Goal: Task Accomplishment & Management: Complete application form

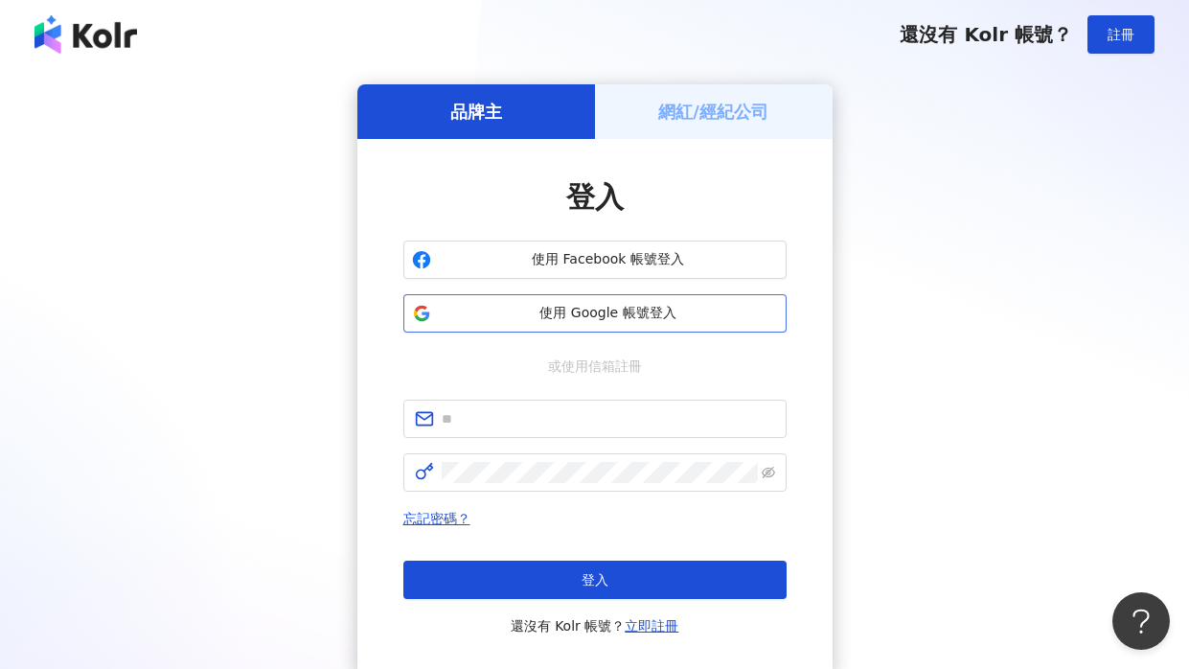
click at [544, 327] on button "使用 Google 帳號登入" at bounding box center [595, 313] width 383 height 38
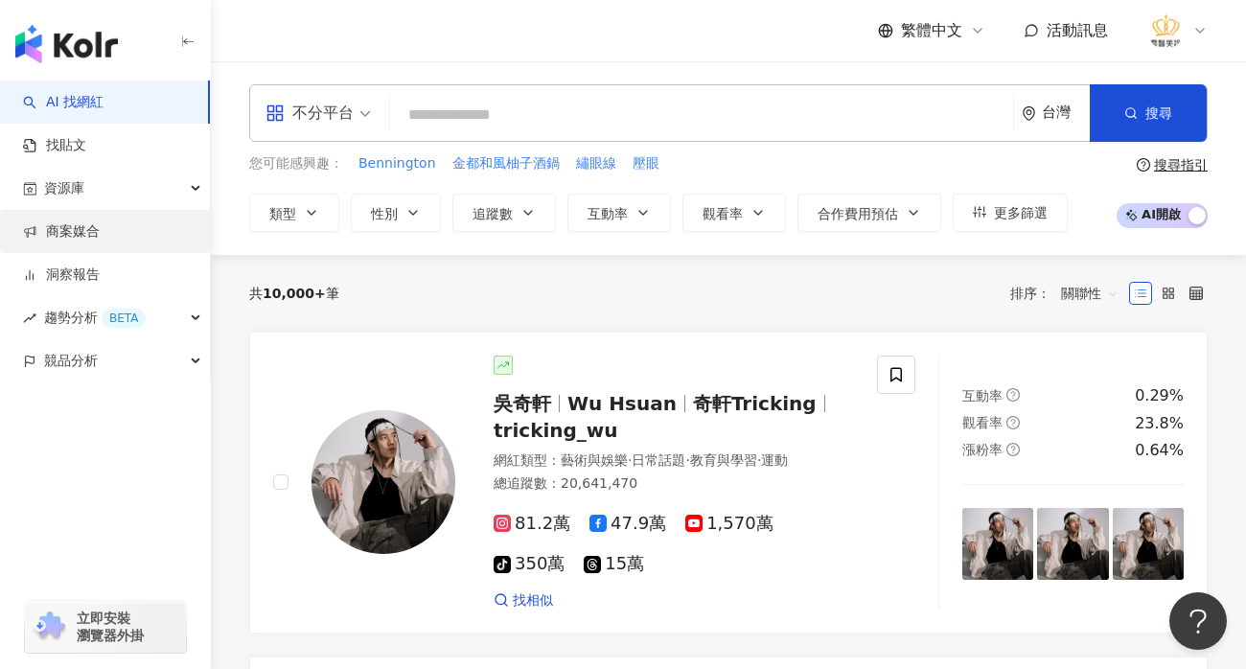
click at [100, 240] on link "商案媒合" at bounding box center [61, 231] width 77 height 19
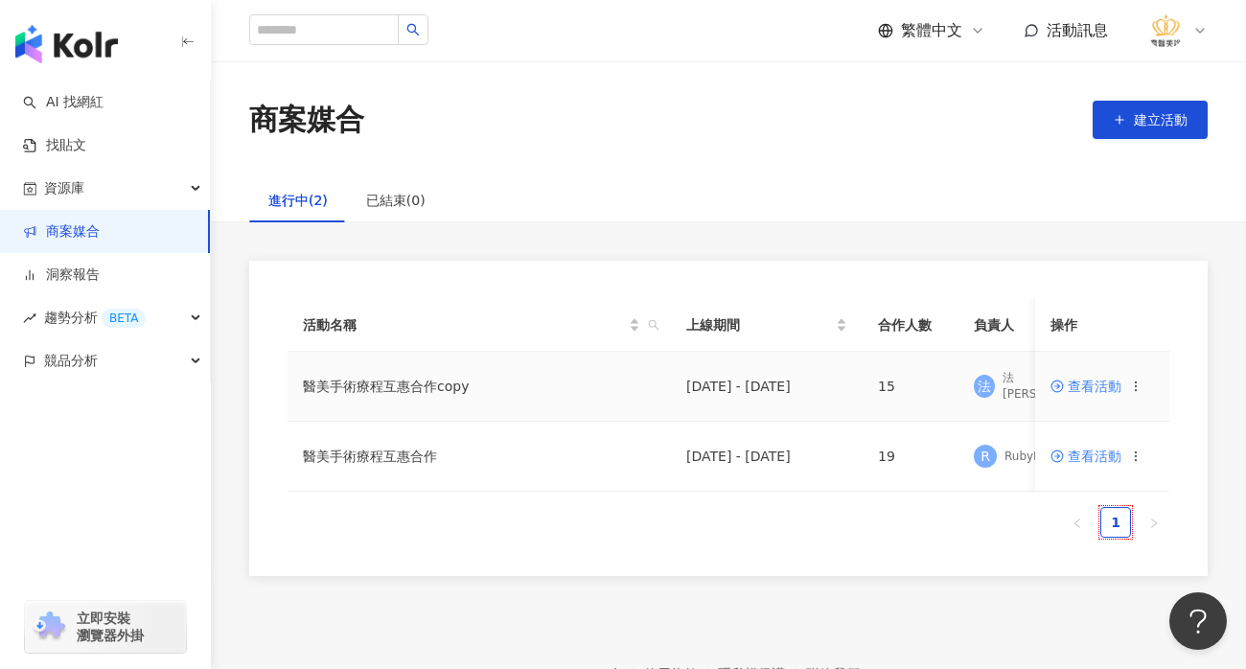
click at [1096, 381] on span "查看活動" at bounding box center [1086, 386] width 71 height 13
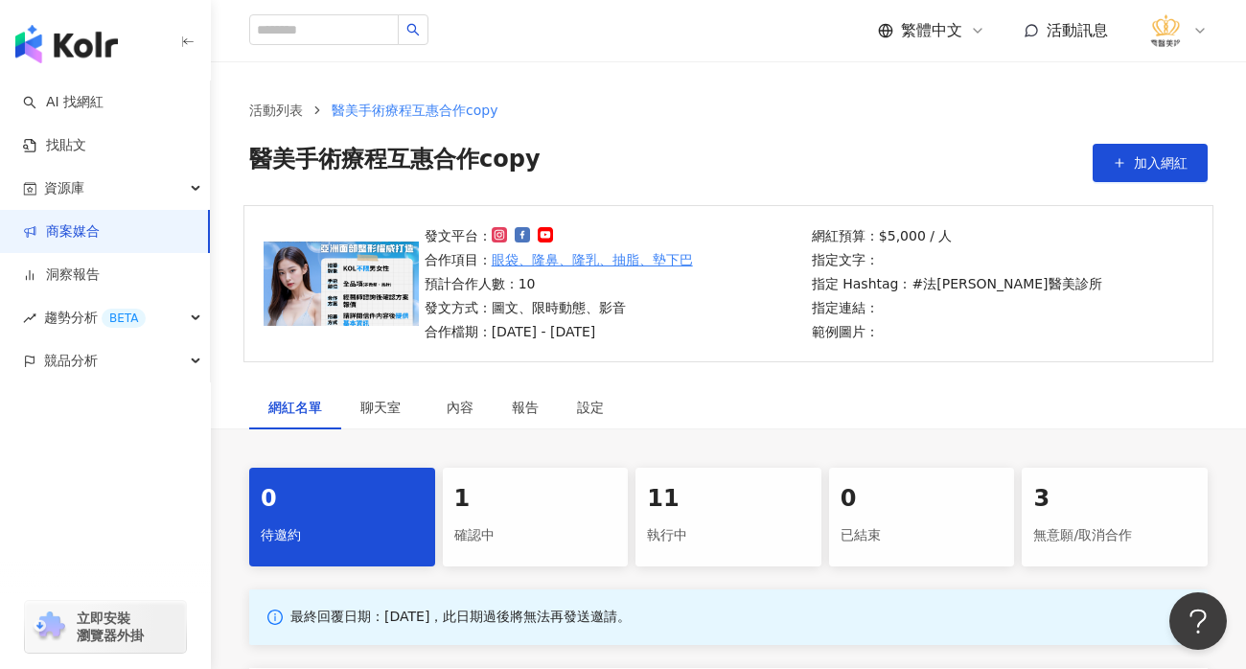
click at [513, 538] on div "確認中" at bounding box center [535, 536] width 163 height 33
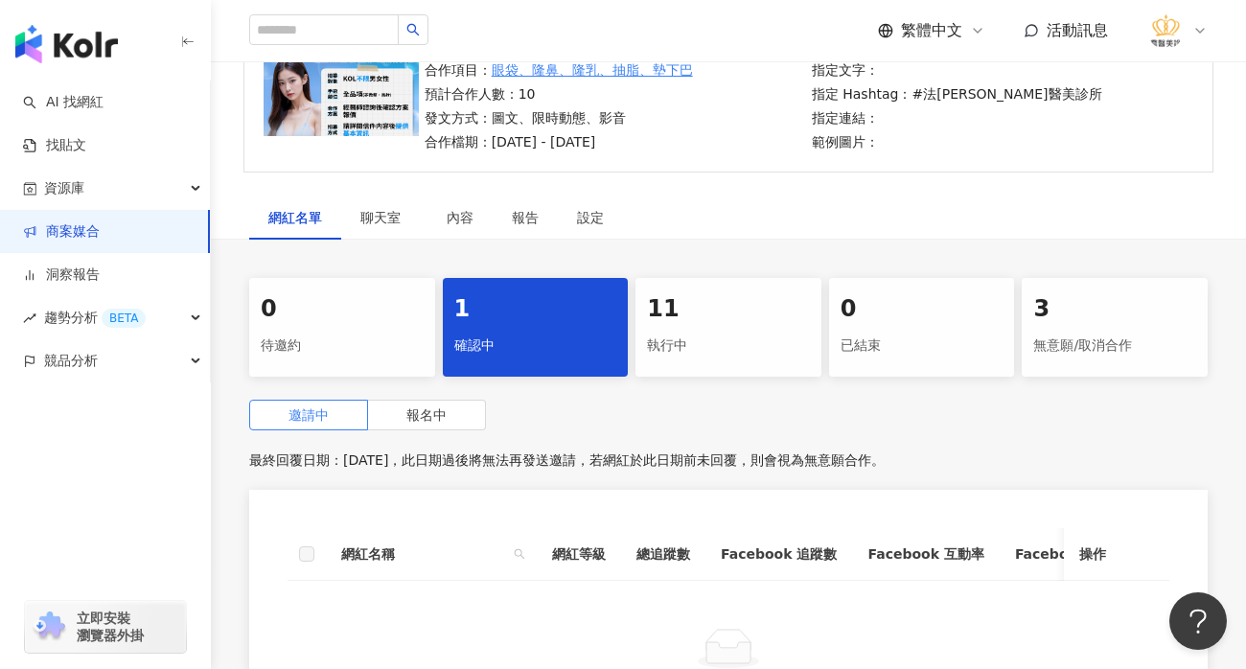
scroll to position [383, 0]
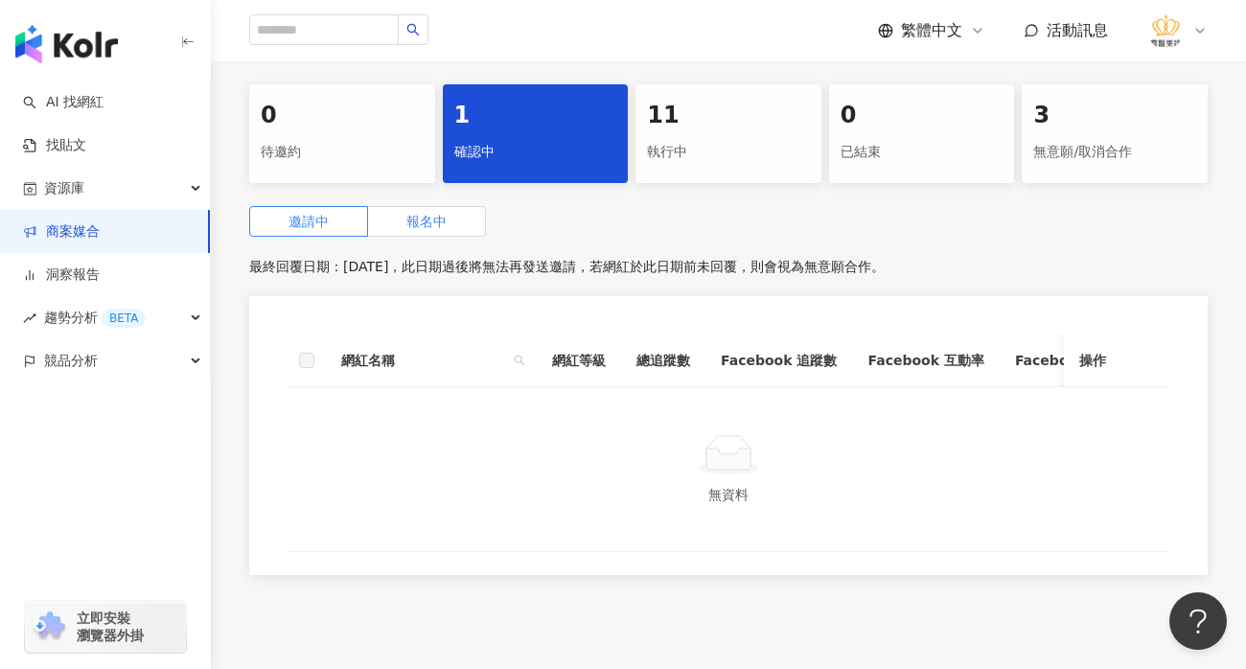
click at [466, 231] on label "報名中" at bounding box center [427, 221] width 118 height 31
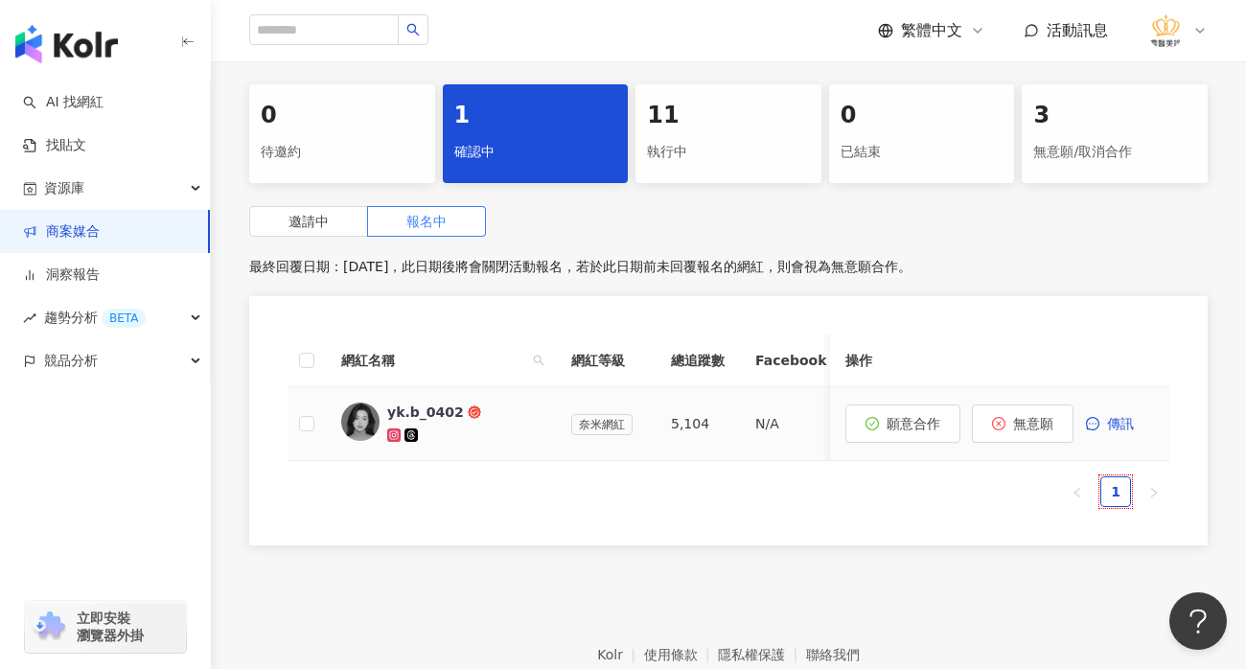
click at [446, 416] on div "yk.b_0402" at bounding box center [425, 412] width 77 height 19
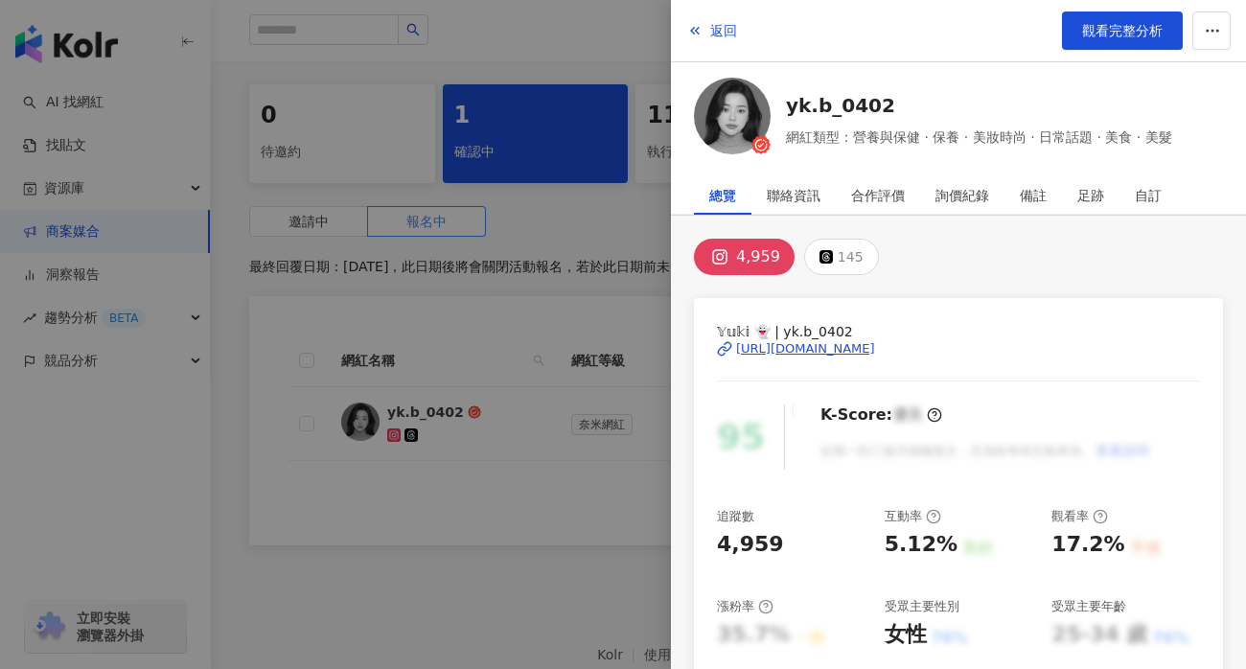
click at [814, 348] on div "[URL][DOMAIN_NAME]" at bounding box center [805, 348] width 139 height 17
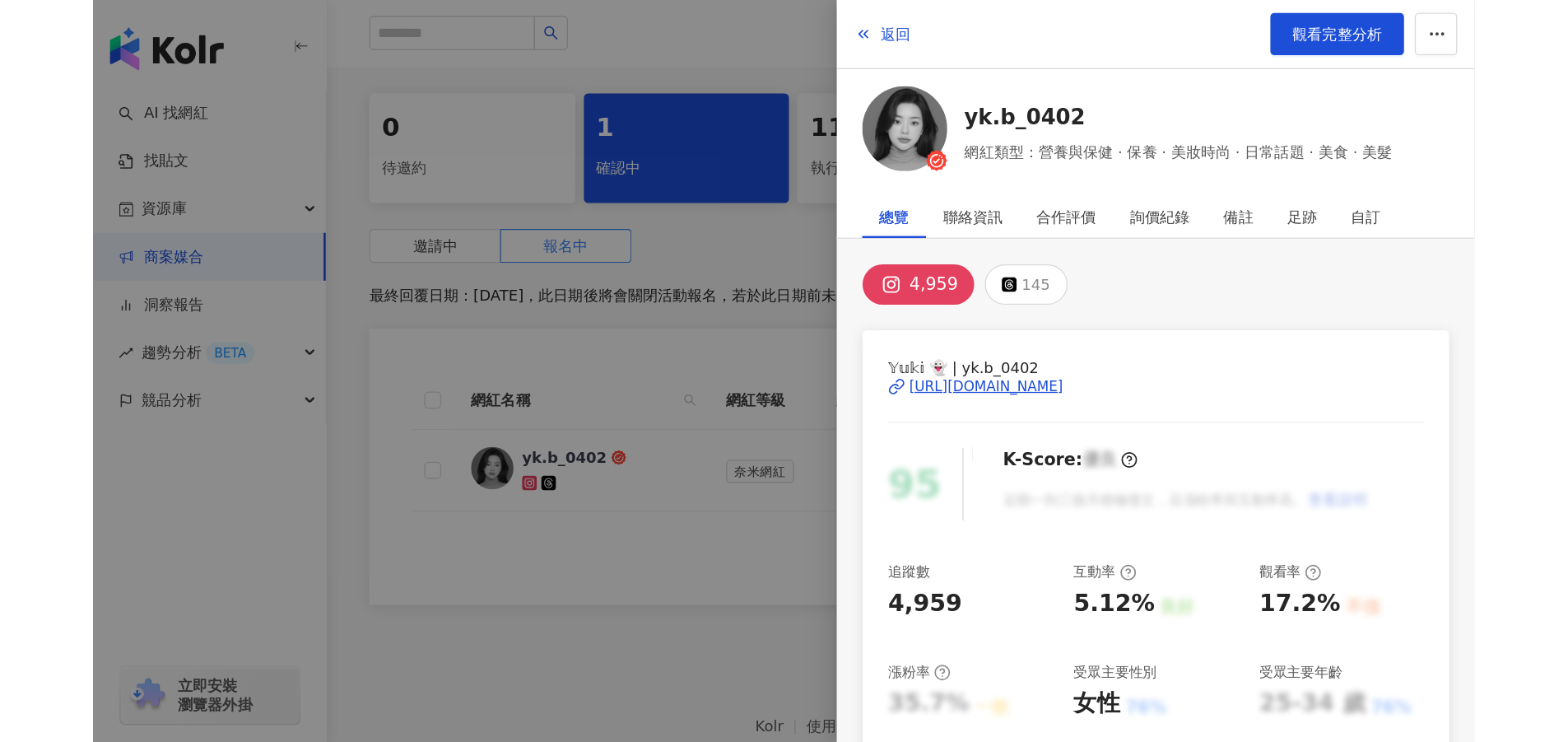
scroll to position [261, 0]
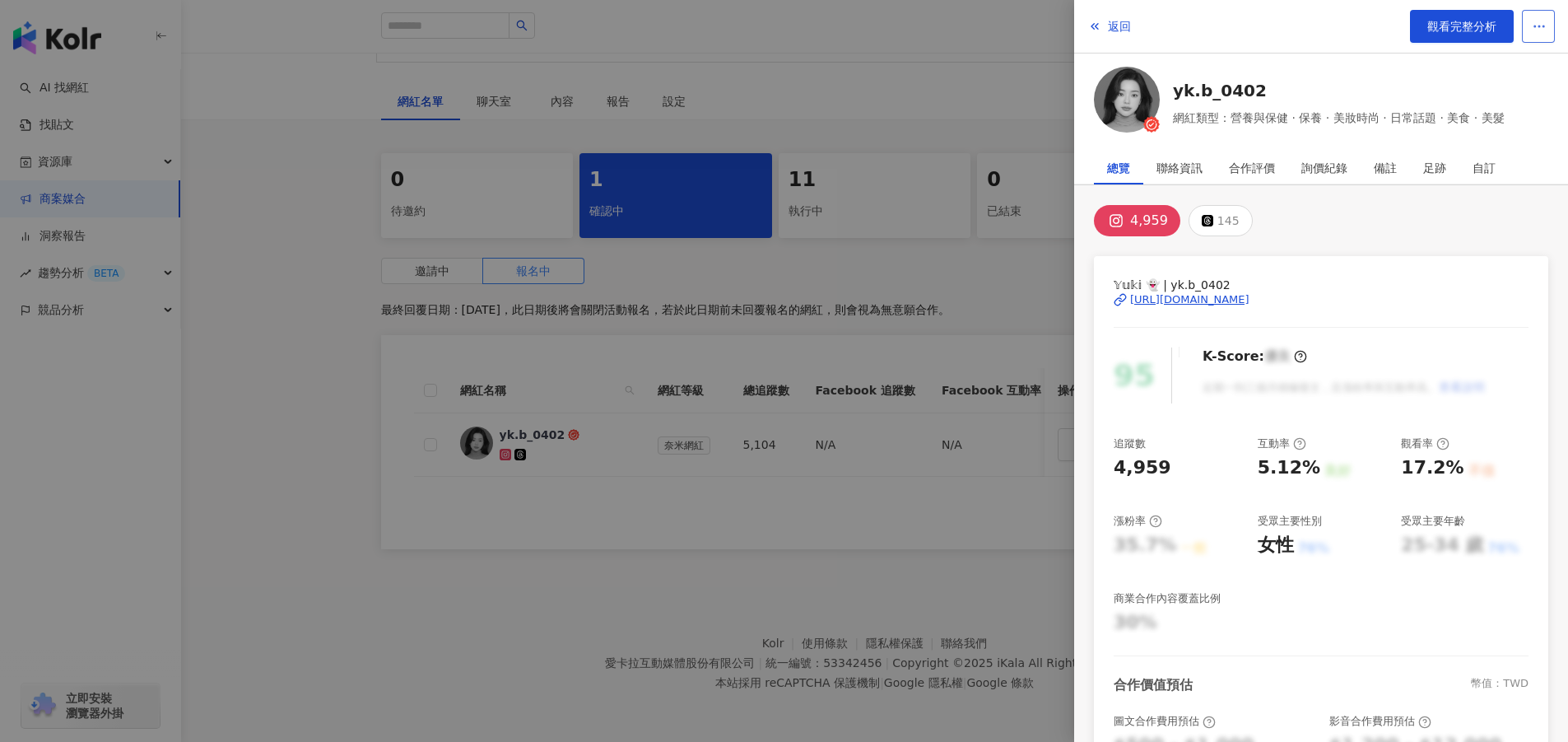
click at [1021, 21] on icon "button" at bounding box center [1539, 26] width 15 height 15
click at [1021, 70] on div "加入網紅收藏" at bounding box center [1507, 78] width 70 height 18
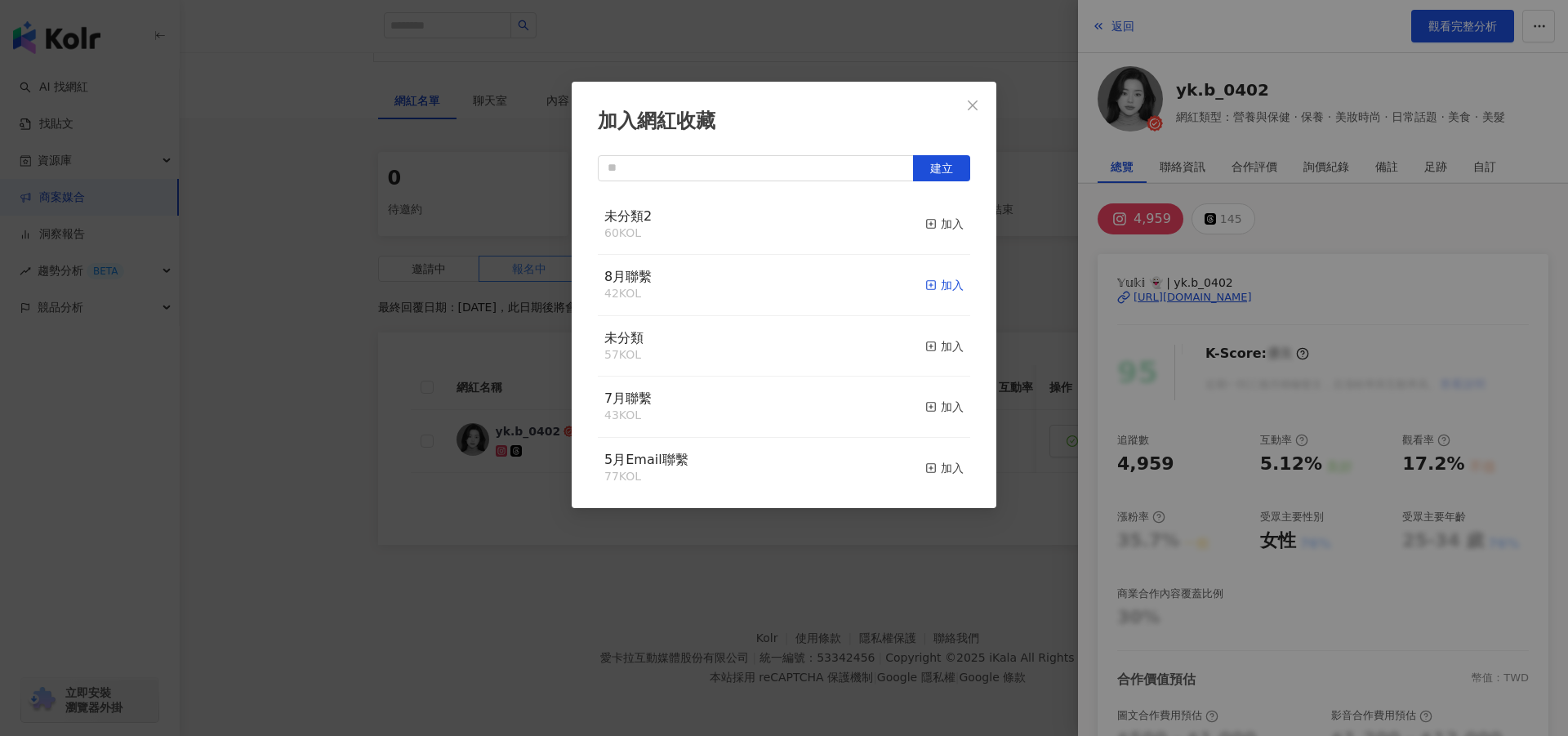
click at [930, 285] on div "加入" at bounding box center [944, 285] width 38 height 18
click at [975, 105] on icon "close" at bounding box center [972, 105] width 13 height 13
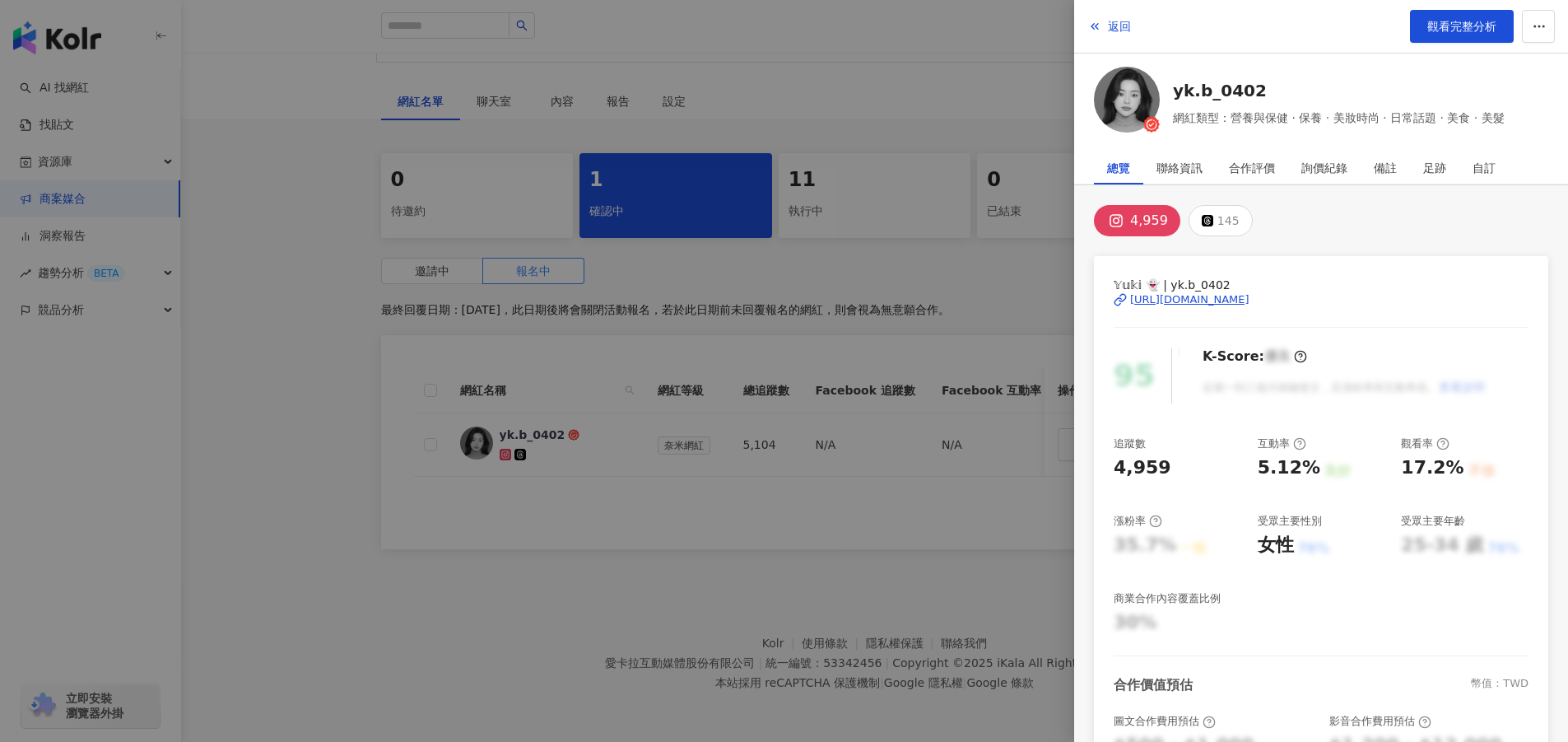
click at [847, 574] on div at bounding box center [784, 371] width 1568 height 742
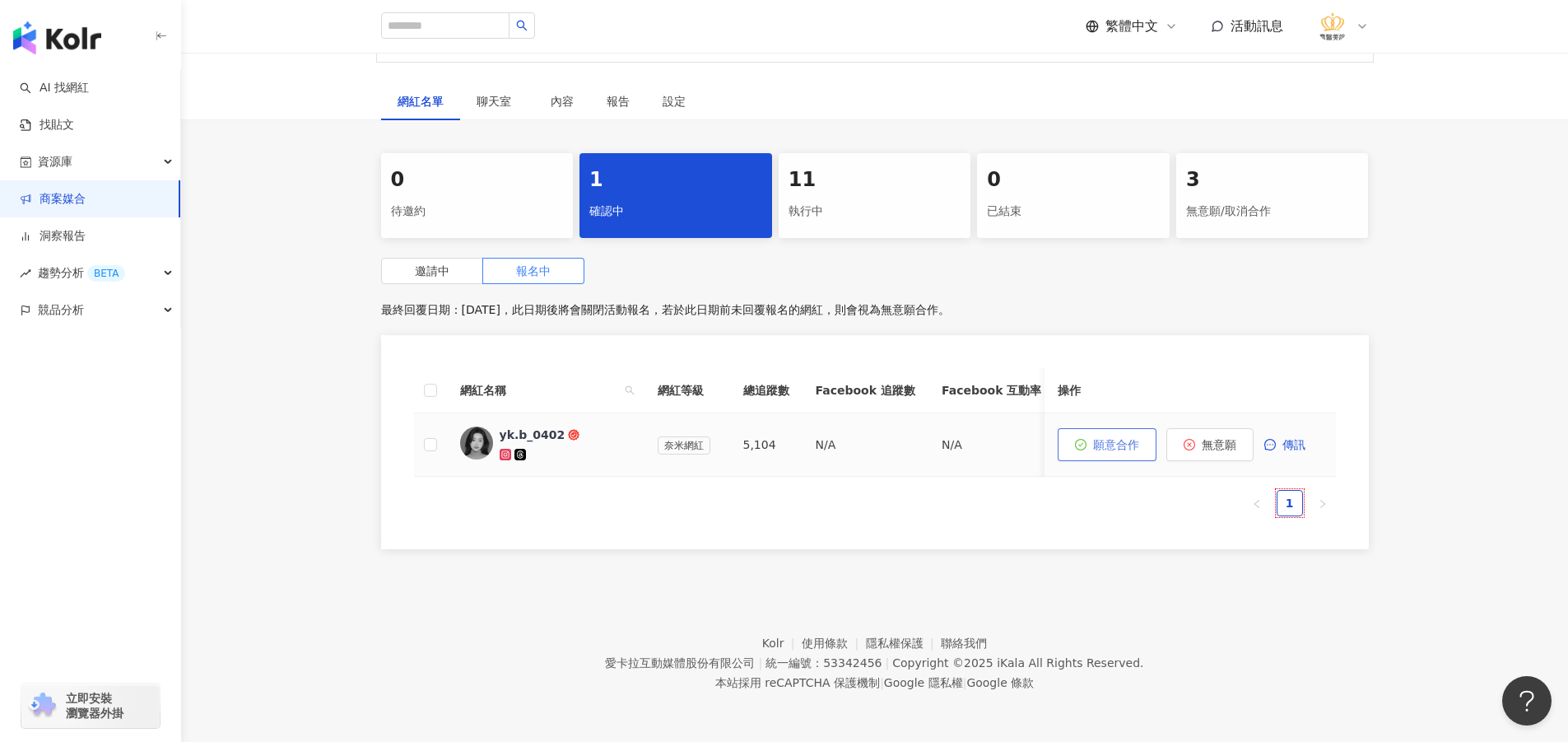
click at [1021, 438] on span "願意合作" at bounding box center [1116, 444] width 46 height 13
